Goal: Consume media (video, audio): Consume media (video, audio)

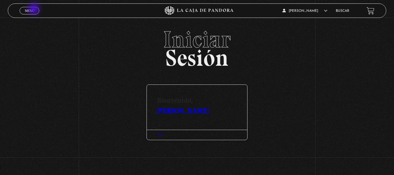
click at [35, 10] on link "Menu Cerrar" at bounding box center [30, 11] width 20 height 8
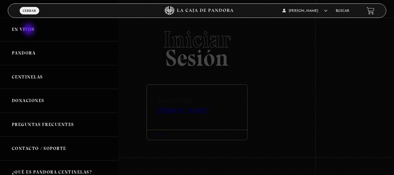
click at [28, 28] on link "En vivos" at bounding box center [59, 30] width 118 height 24
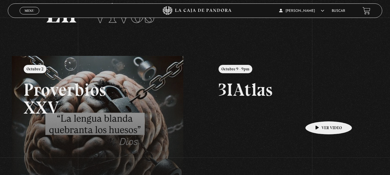
scroll to position [29, 0]
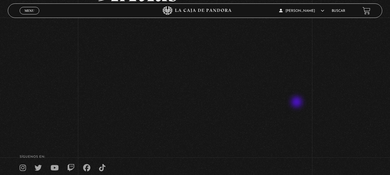
scroll to position [29, 0]
